Goal: Navigation & Orientation: Go to known website

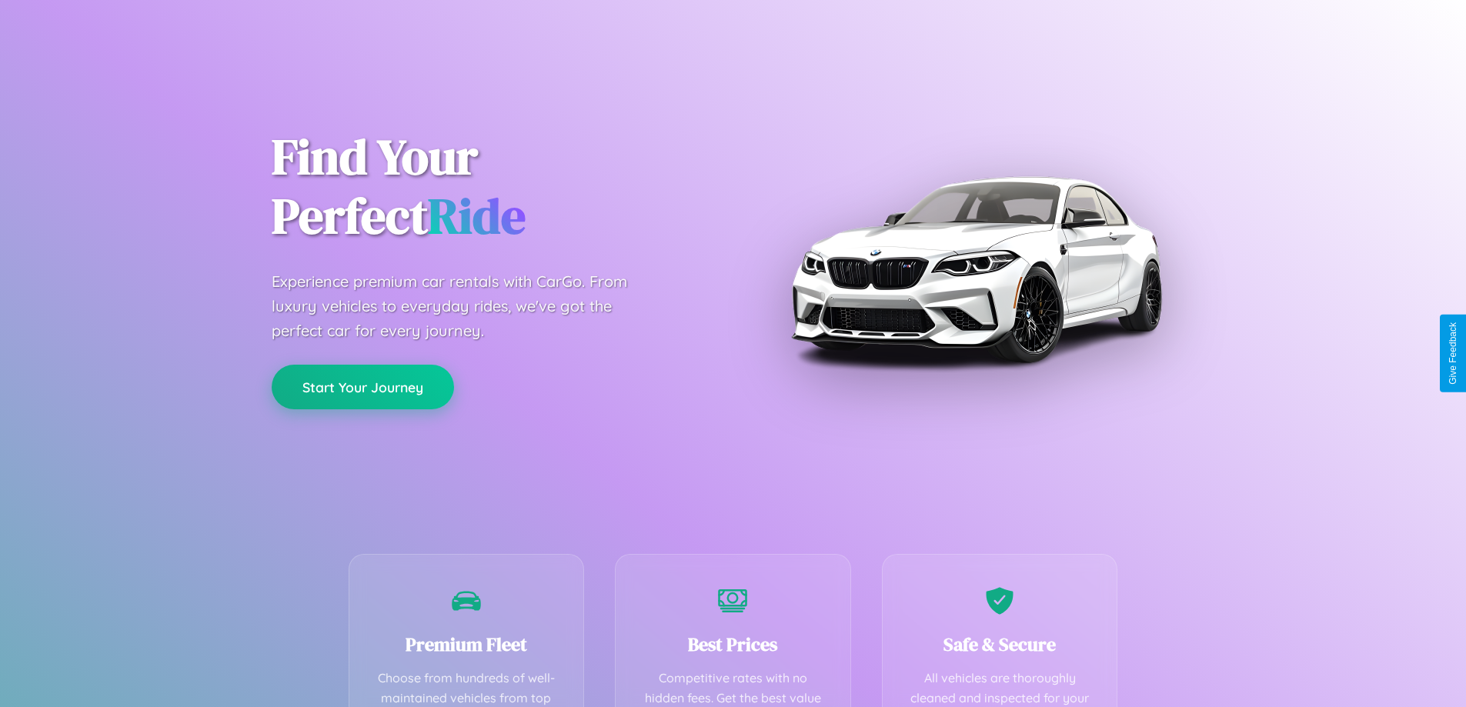
click at [362, 388] on button "Start Your Journey" at bounding box center [363, 387] width 182 height 45
click at [362, 386] on button "Start Your Journey" at bounding box center [363, 387] width 182 height 45
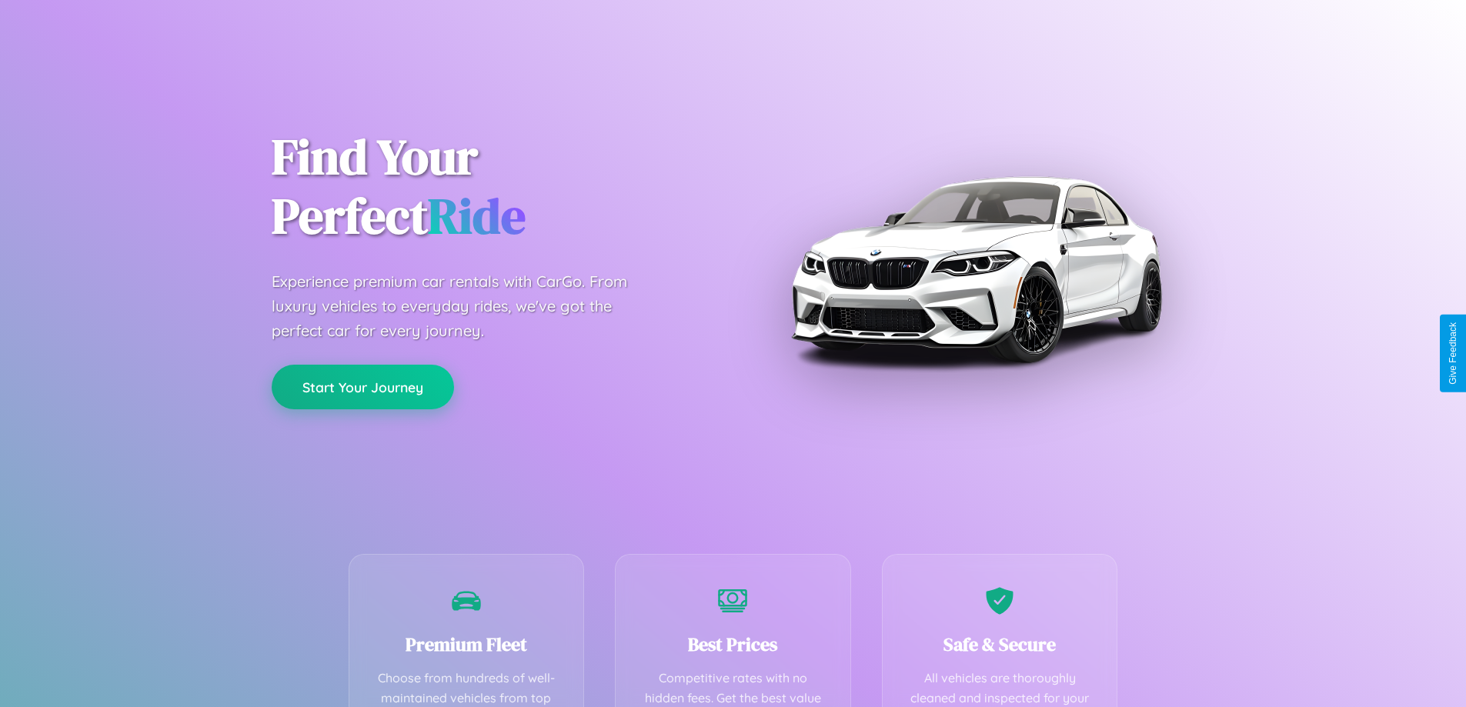
click at [362, 386] on button "Start Your Journey" at bounding box center [363, 387] width 182 height 45
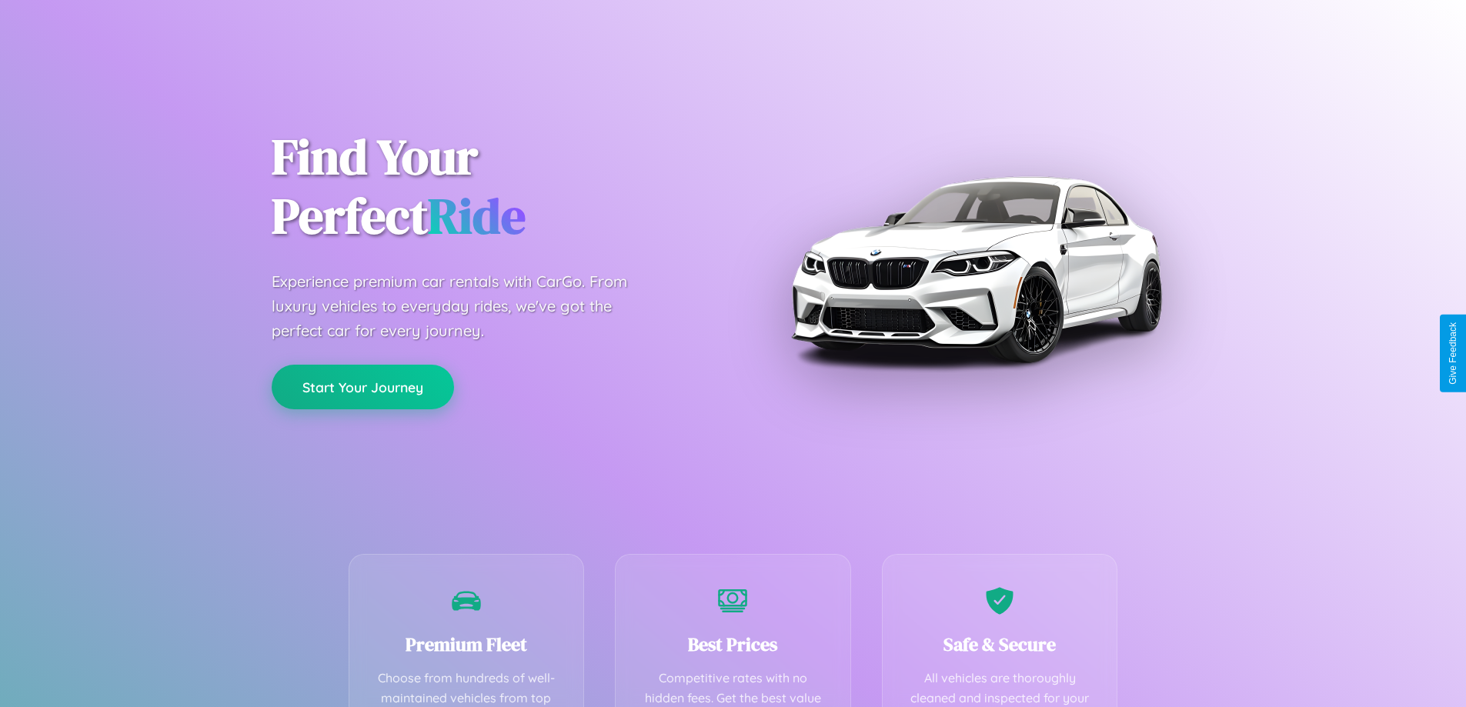
click at [362, 386] on button "Start Your Journey" at bounding box center [363, 387] width 182 height 45
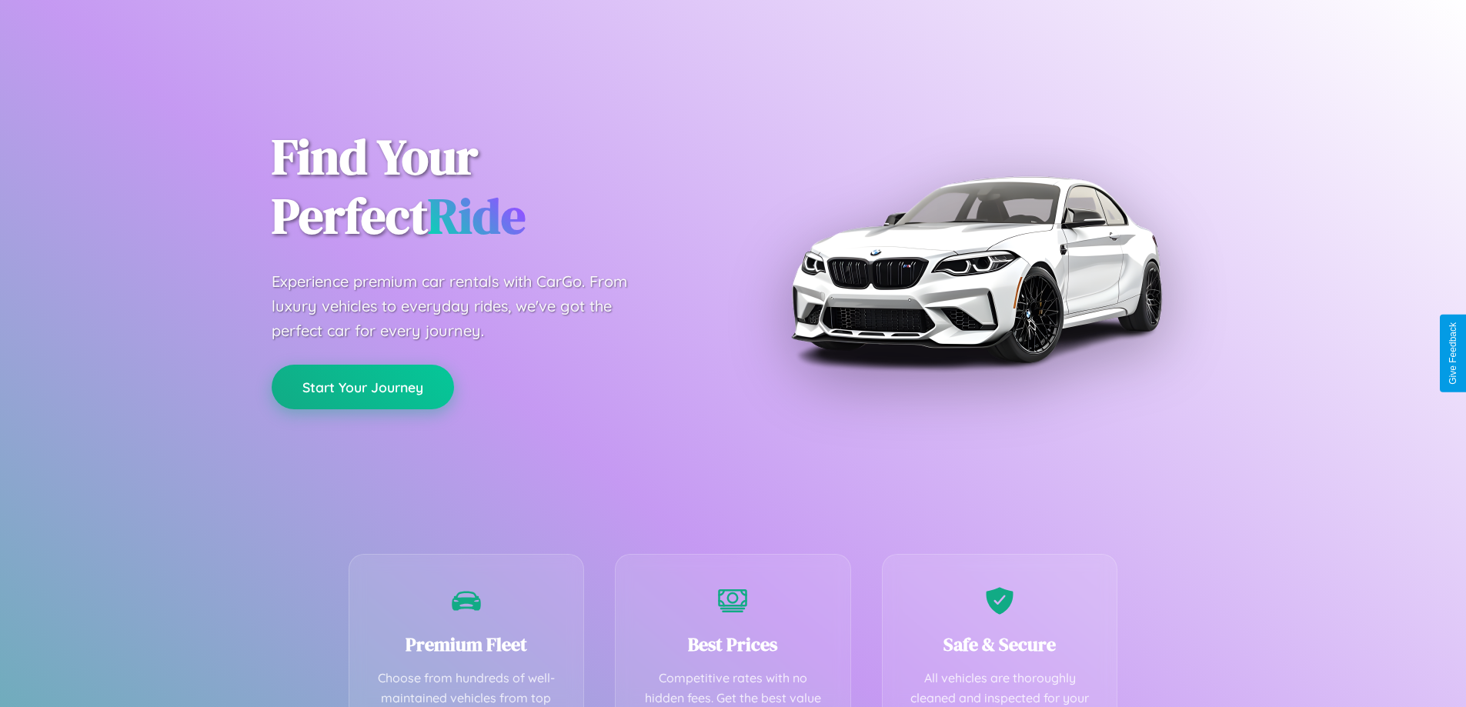
click at [362, 386] on button "Start Your Journey" at bounding box center [363, 387] width 182 height 45
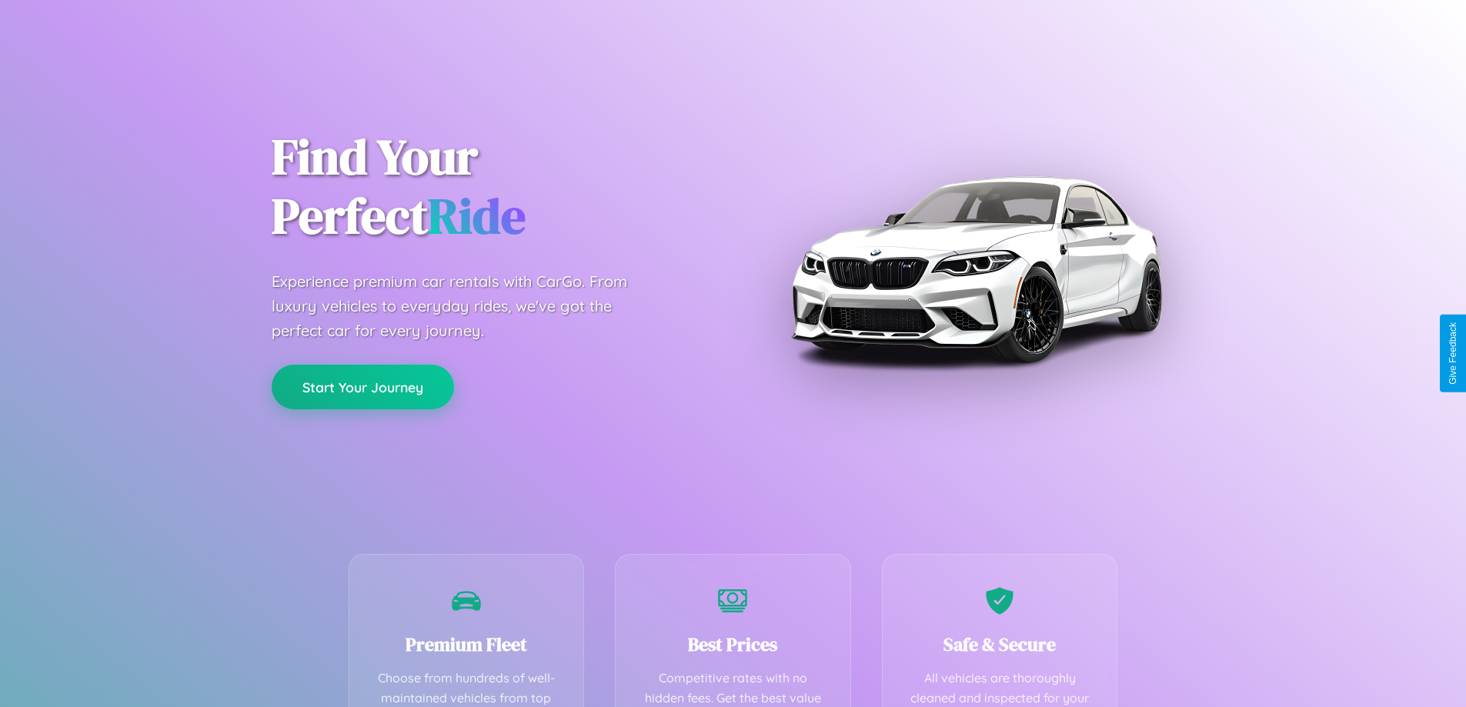
click at [362, 386] on button "Start Your Journey" at bounding box center [363, 387] width 182 height 45
